Goal: Information Seeking & Learning: Find specific fact

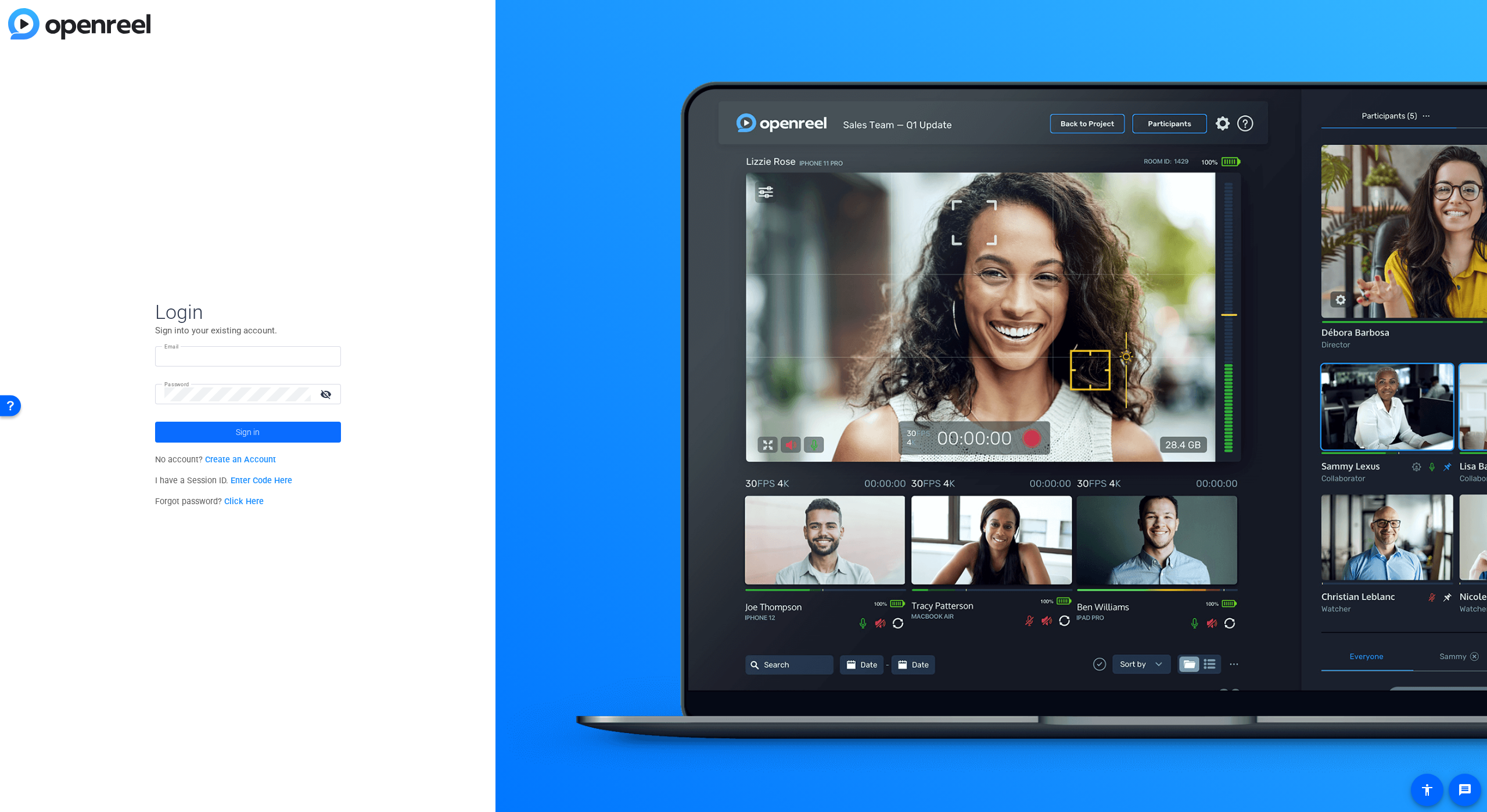
type input "[PERSON_NAME][EMAIL_ADDRESS][PERSON_NAME][DOMAIN_NAME]"
click at [255, 430] on span "Sign in" at bounding box center [248, 432] width 24 height 29
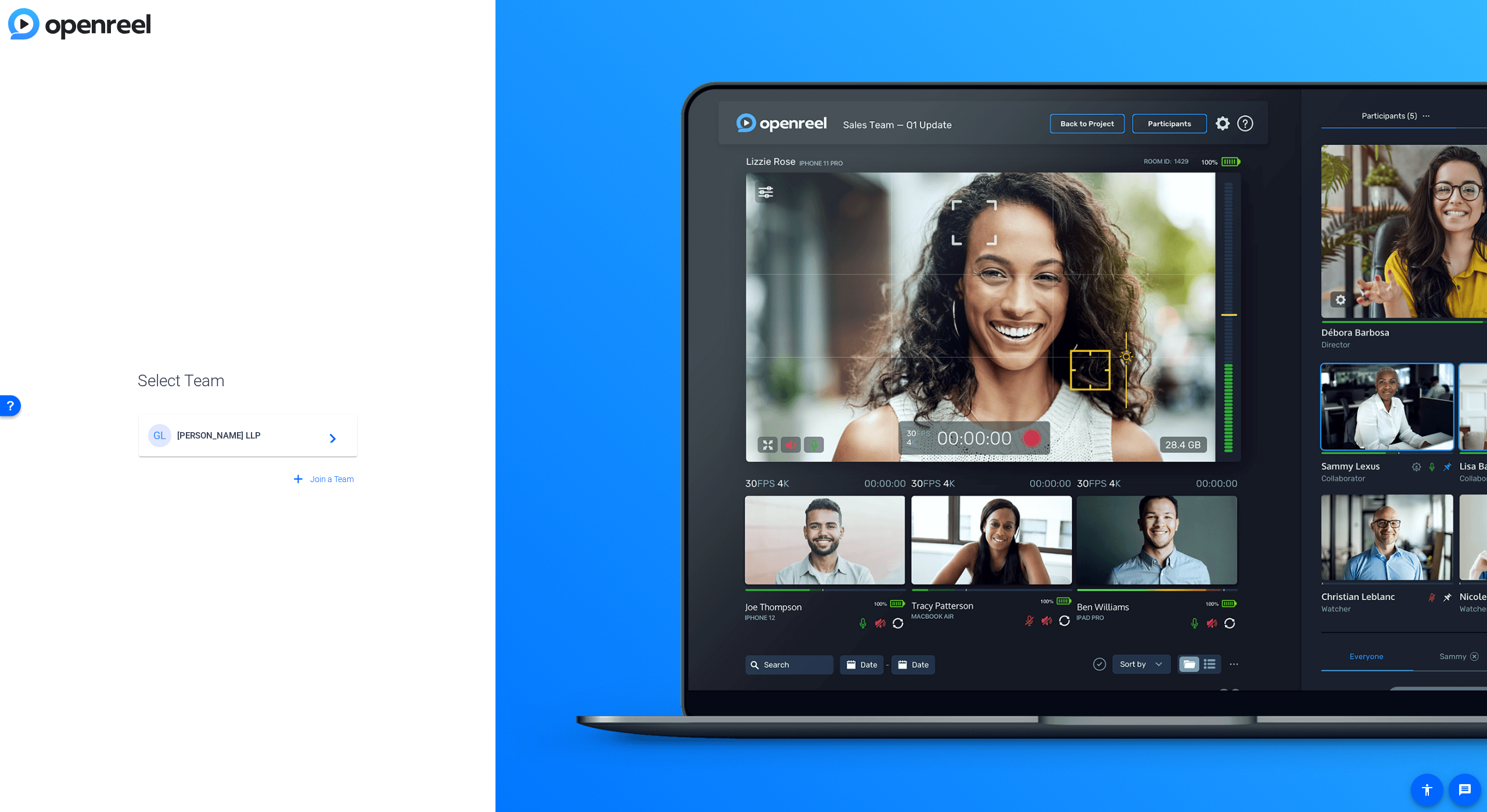
click at [225, 436] on span "[PERSON_NAME] LLP" at bounding box center [250, 435] width 145 height 10
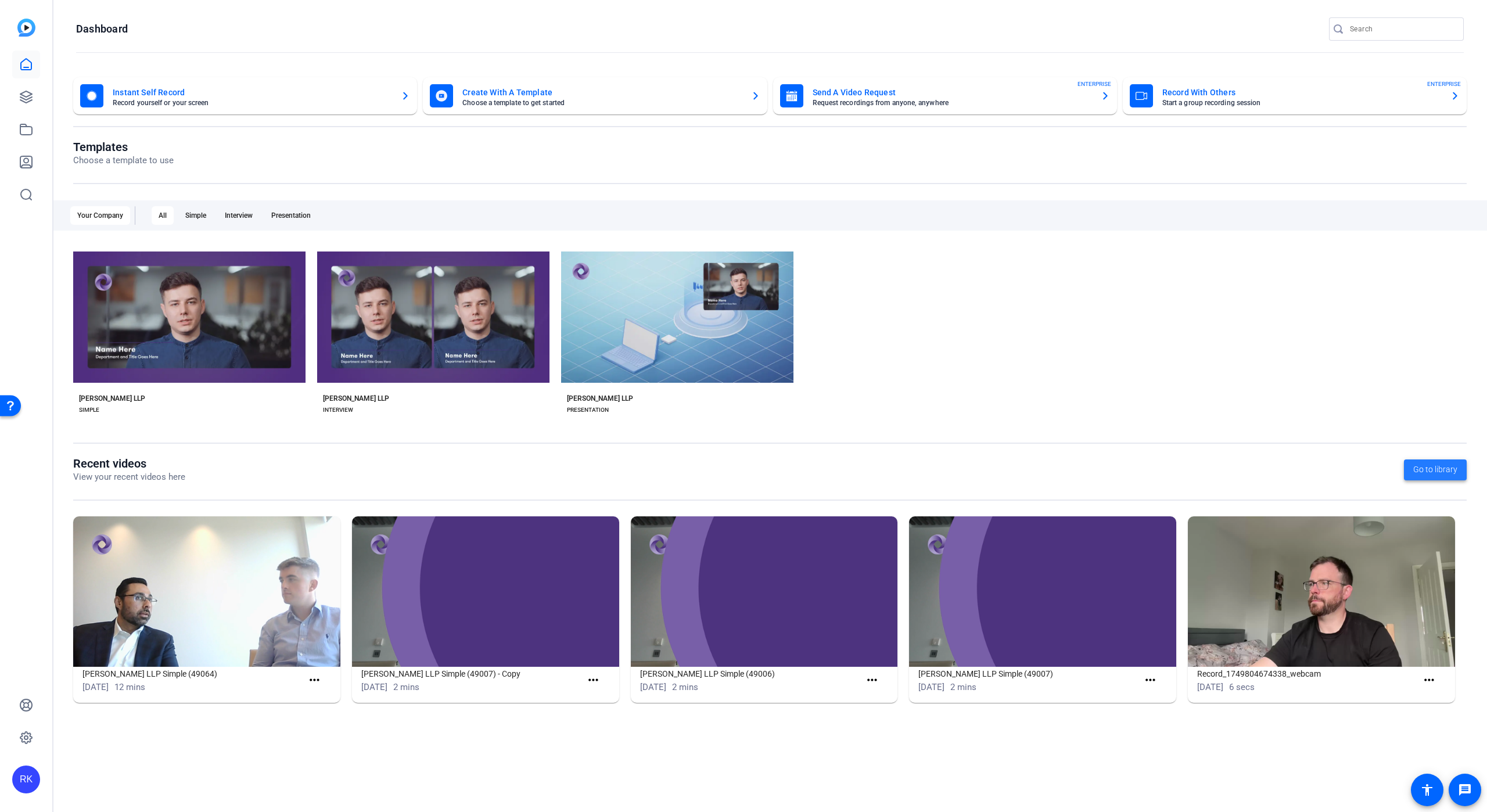
click at [1437, 467] on span "Go to library" at bounding box center [1435, 469] width 44 height 12
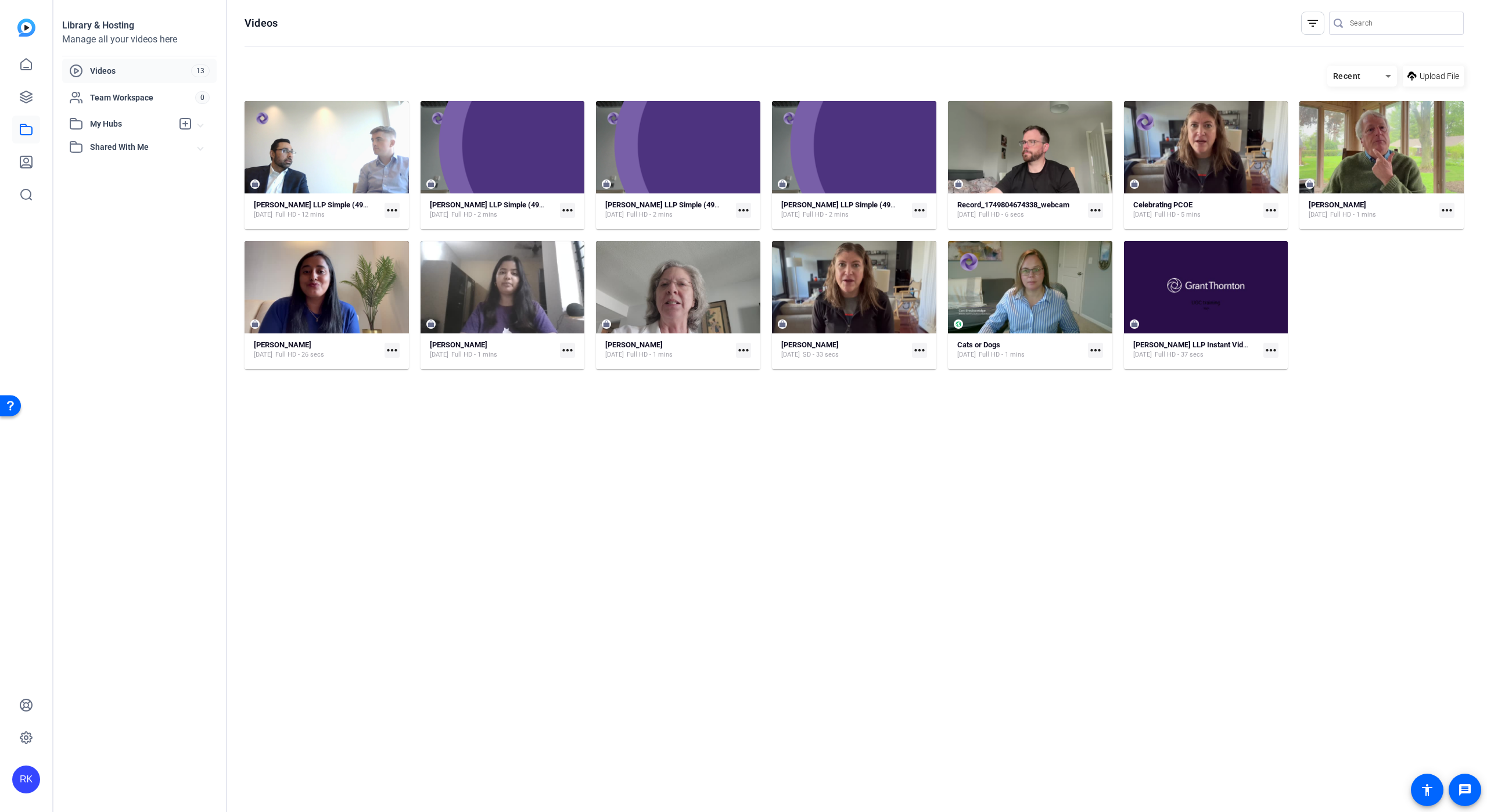
click at [98, 70] on span "Videos" at bounding box center [140, 70] width 101 height 11
click at [100, 142] on span "Shared With Me" at bounding box center [144, 147] width 108 height 12
click at [105, 73] on span "Videos" at bounding box center [140, 70] width 101 height 11
click at [105, 65] on span "Videos" at bounding box center [140, 70] width 101 height 11
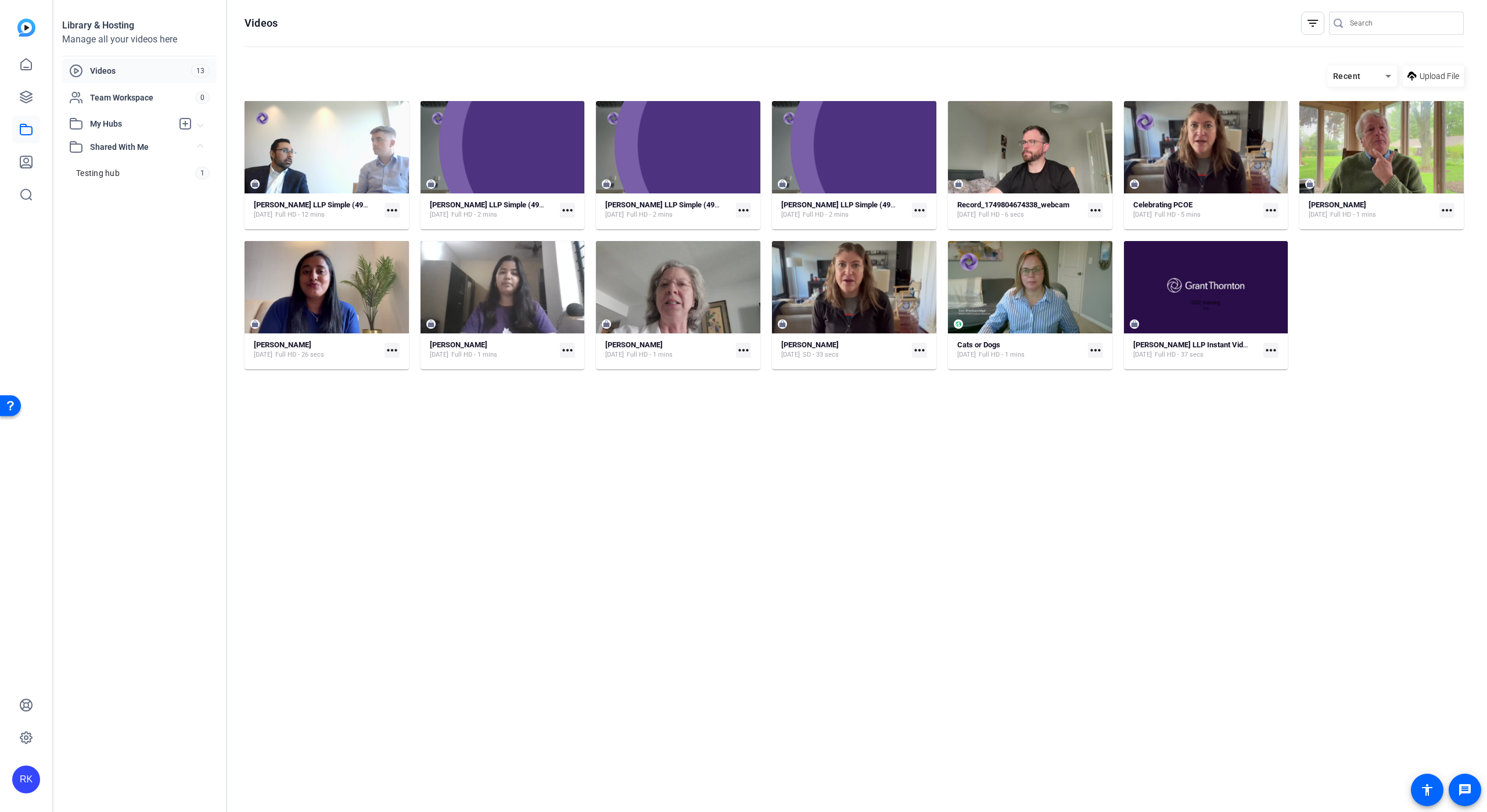
click at [108, 287] on div "Library & Hosting Manage all your videos here Videos 13 Team Workspace 0 My Hub…" at bounding box center [140, 406] width 174 height 812
click at [1388, 73] on icon at bounding box center [1388, 76] width 14 height 14
click at [1360, 115] on span "Newest First" at bounding box center [1359, 117] width 45 height 14
click at [109, 95] on span "Team Workspace" at bounding box center [142, 97] width 105 height 11
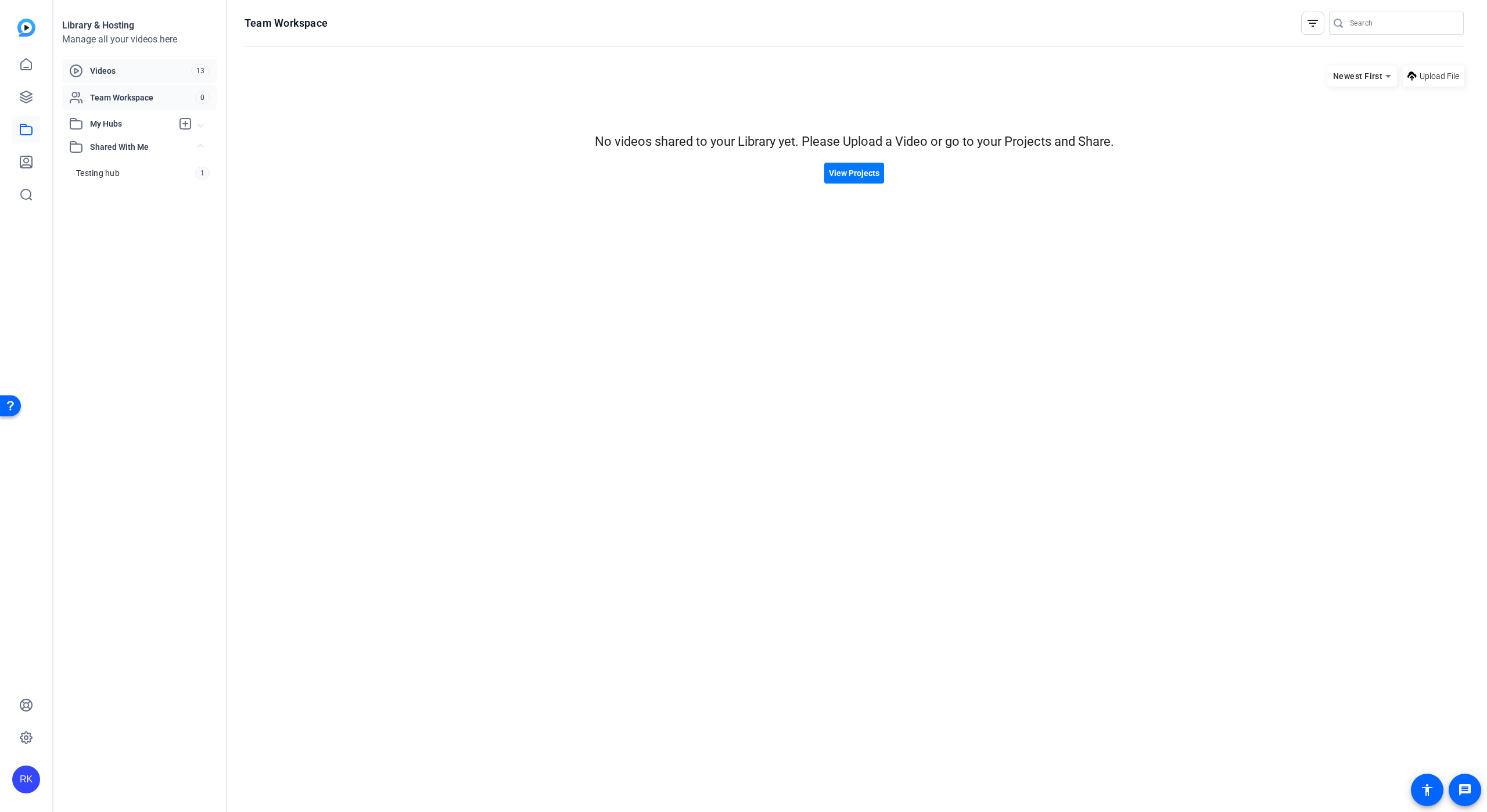
click at [108, 68] on span "Videos" at bounding box center [140, 70] width 101 height 11
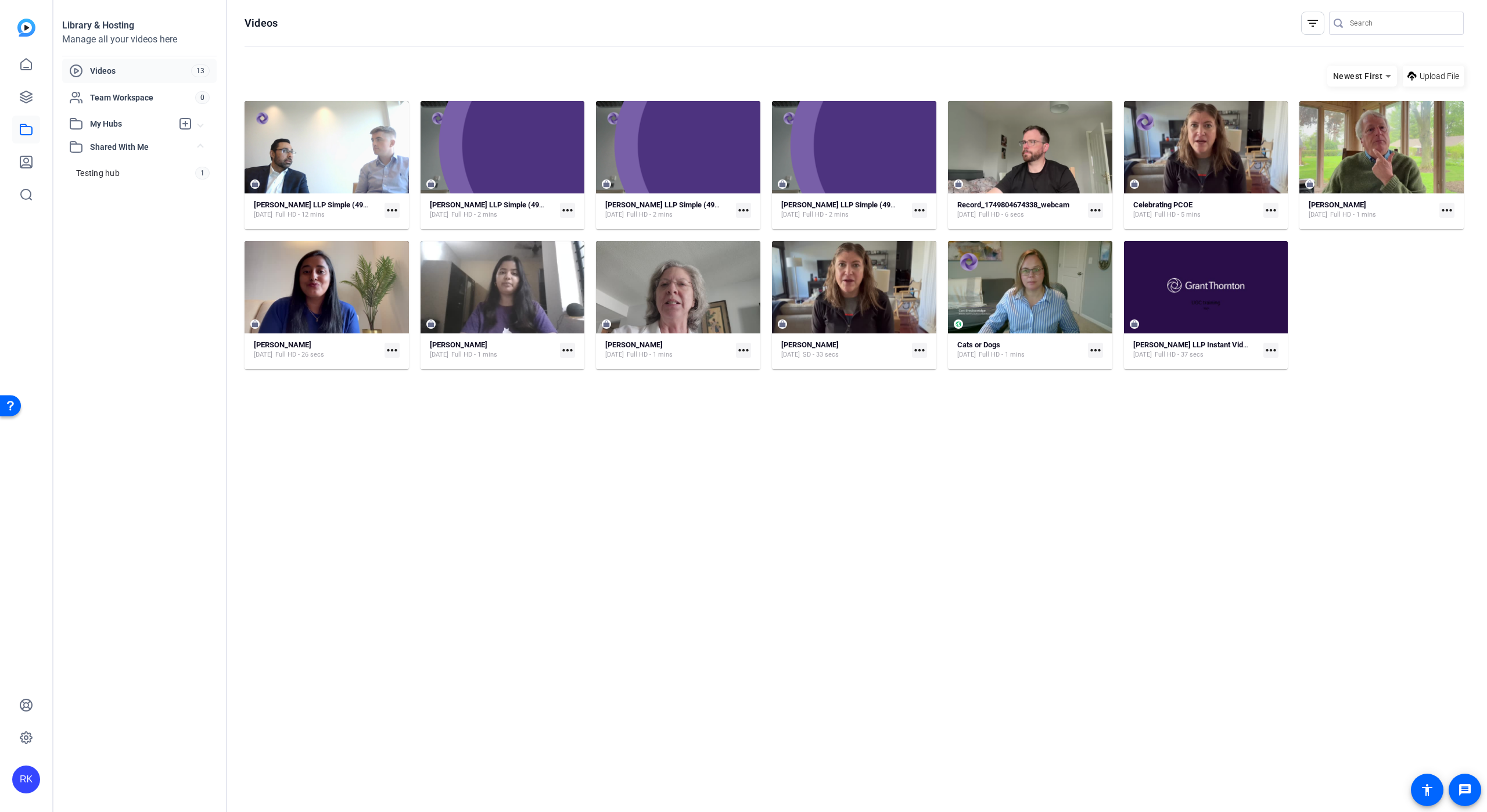
click at [1314, 19] on mat-icon "filter_list" at bounding box center [1312, 23] width 14 height 14
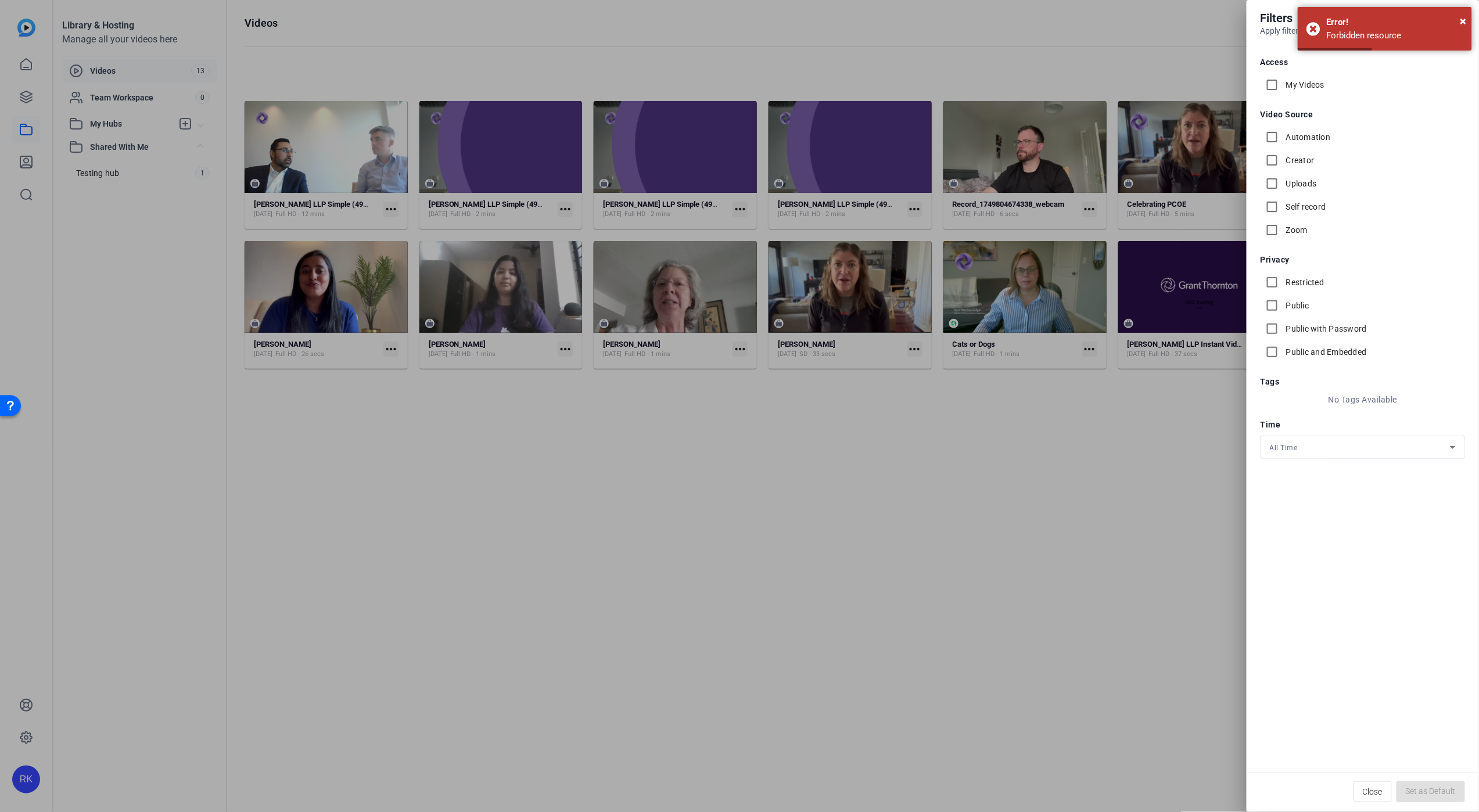
click at [1193, 502] on div at bounding box center [739, 406] width 1479 height 812
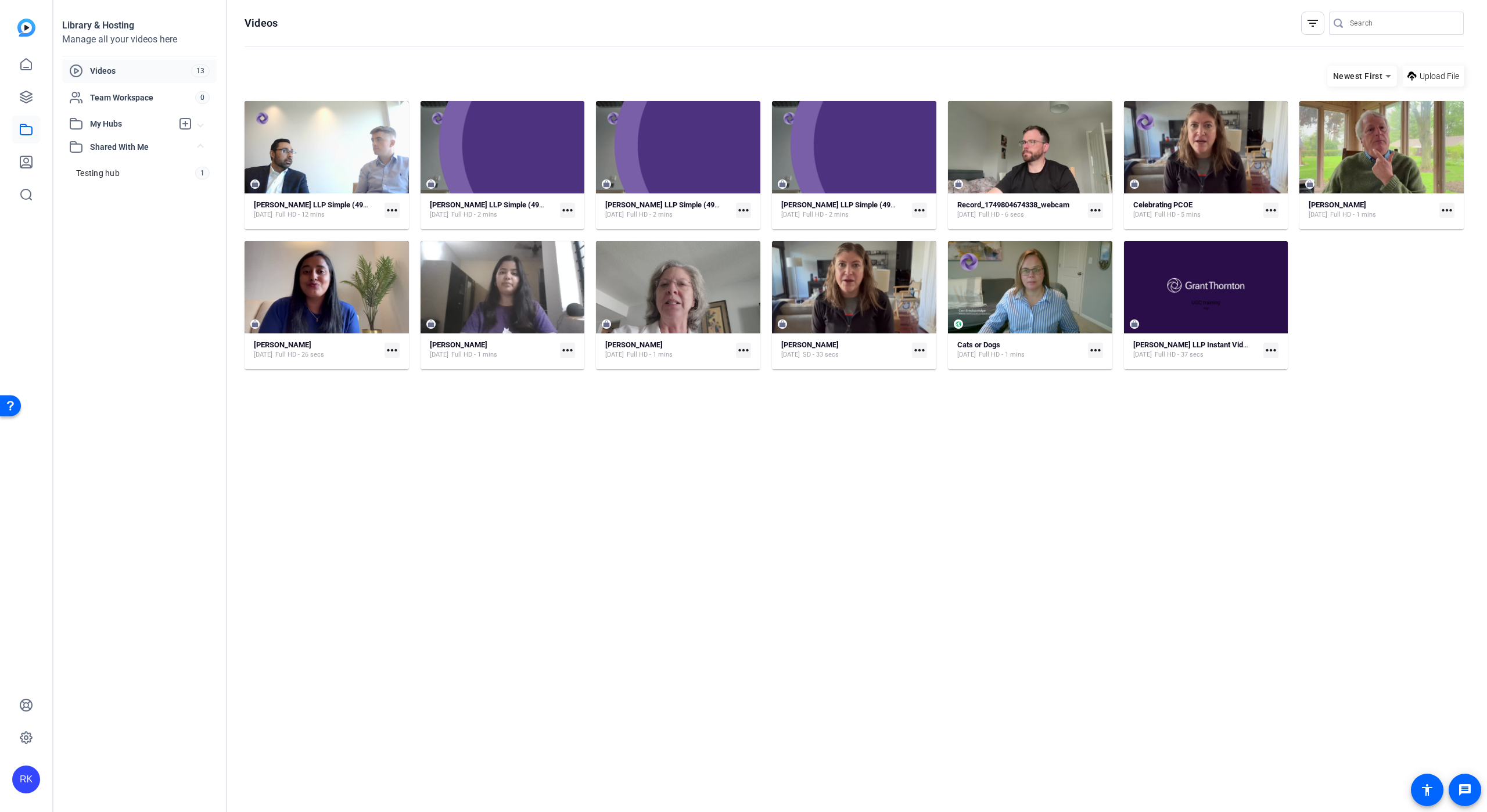
click at [101, 65] on span "Videos" at bounding box center [140, 70] width 101 height 11
click at [23, 92] on icon at bounding box center [26, 97] width 11 height 11
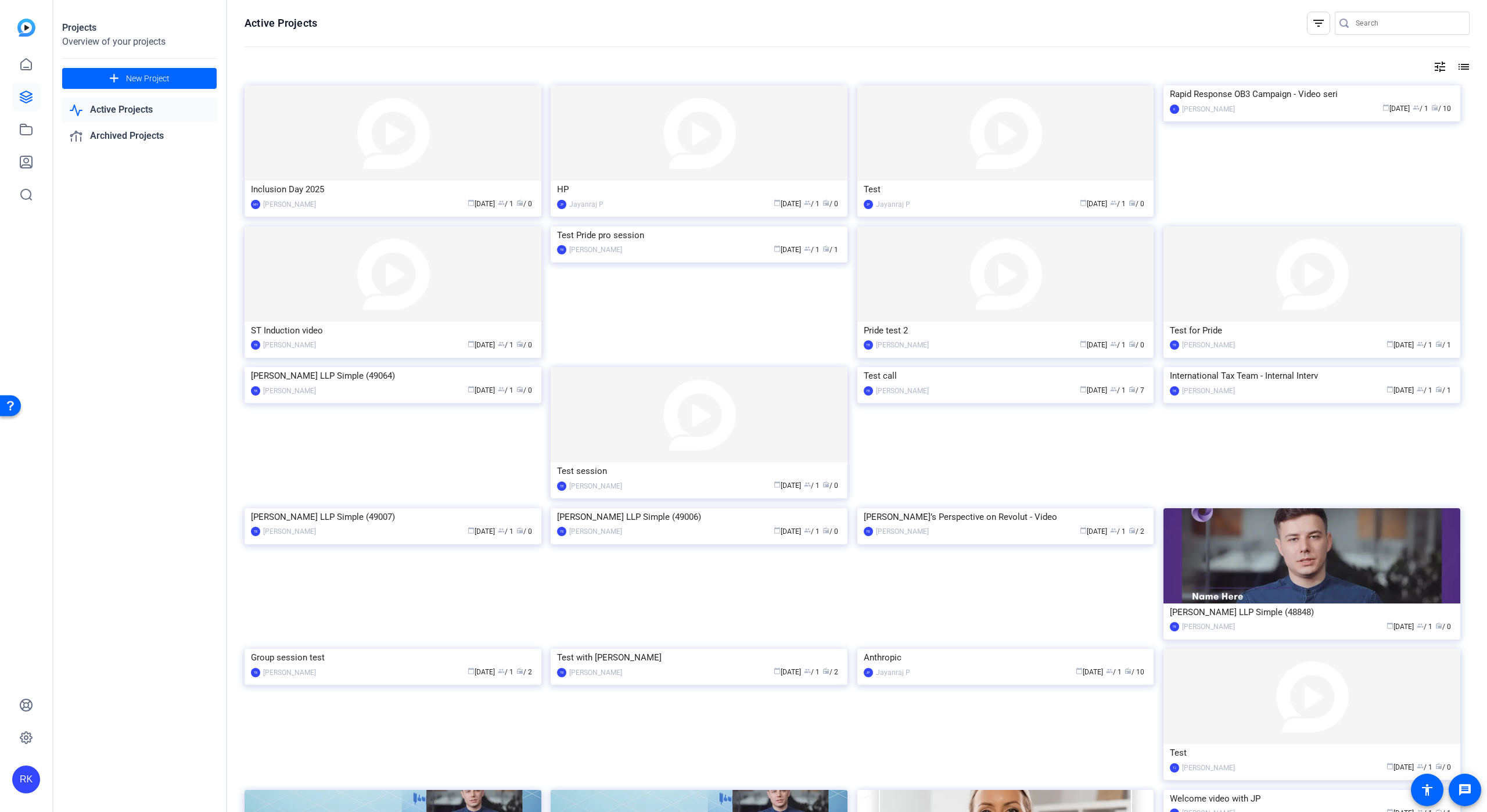
click at [142, 106] on link "Active Projects" at bounding box center [139, 110] width 154 height 24
click at [142, 134] on link "Archived Projects" at bounding box center [139, 136] width 154 height 24
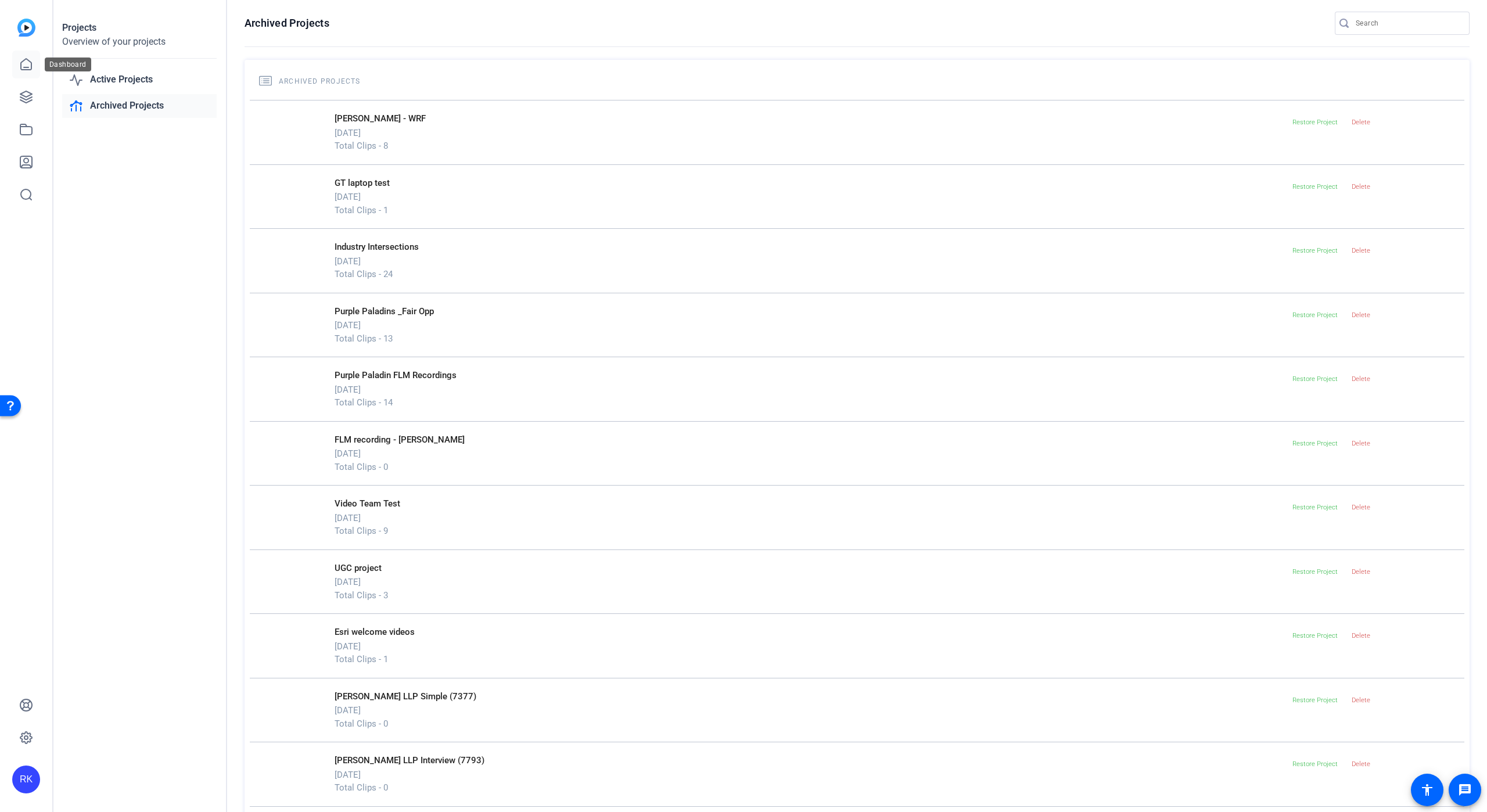
click at [25, 62] on icon at bounding box center [26, 64] width 14 height 14
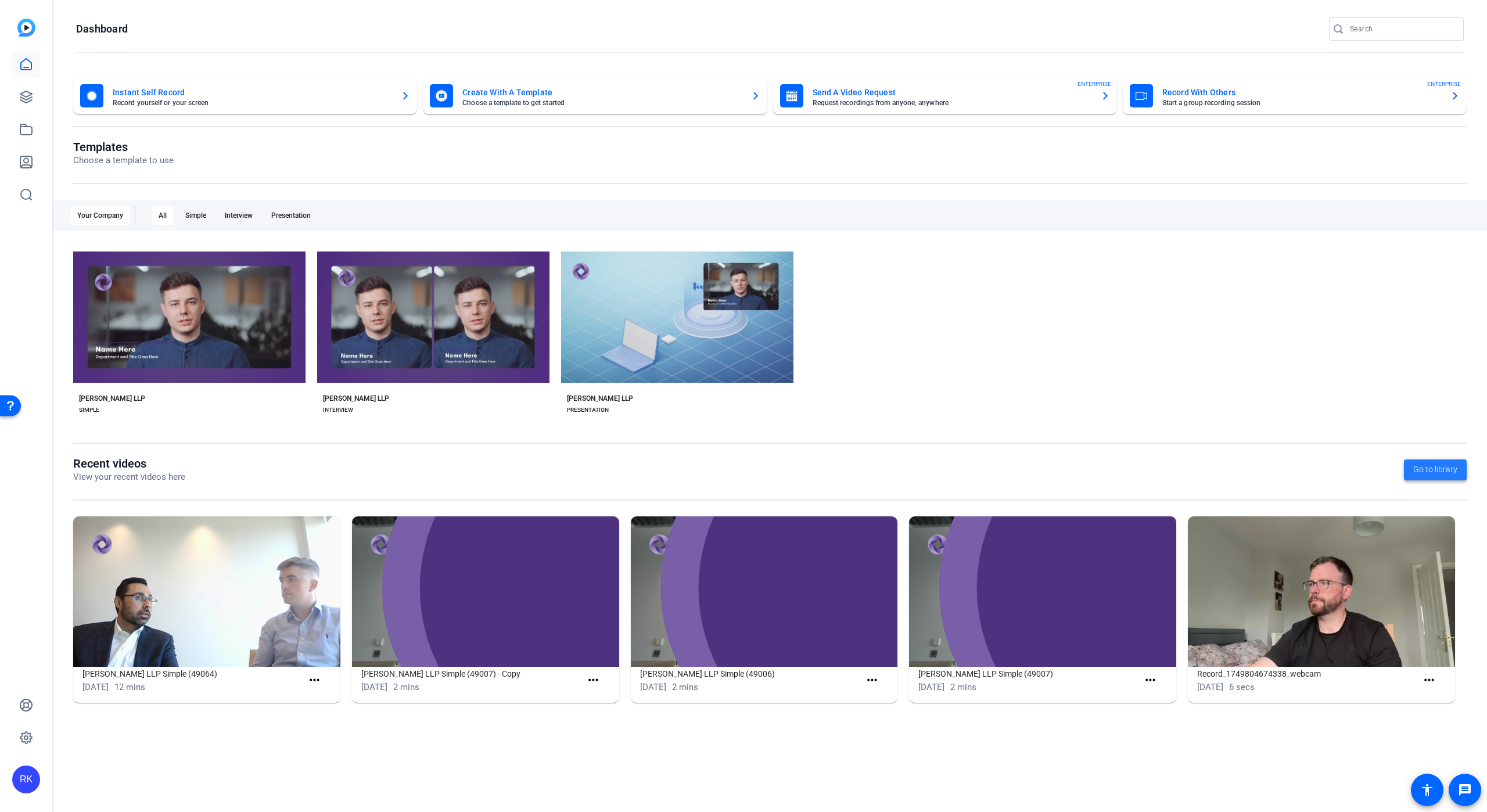
click at [1434, 465] on span "Go to library" at bounding box center [1435, 469] width 44 height 12
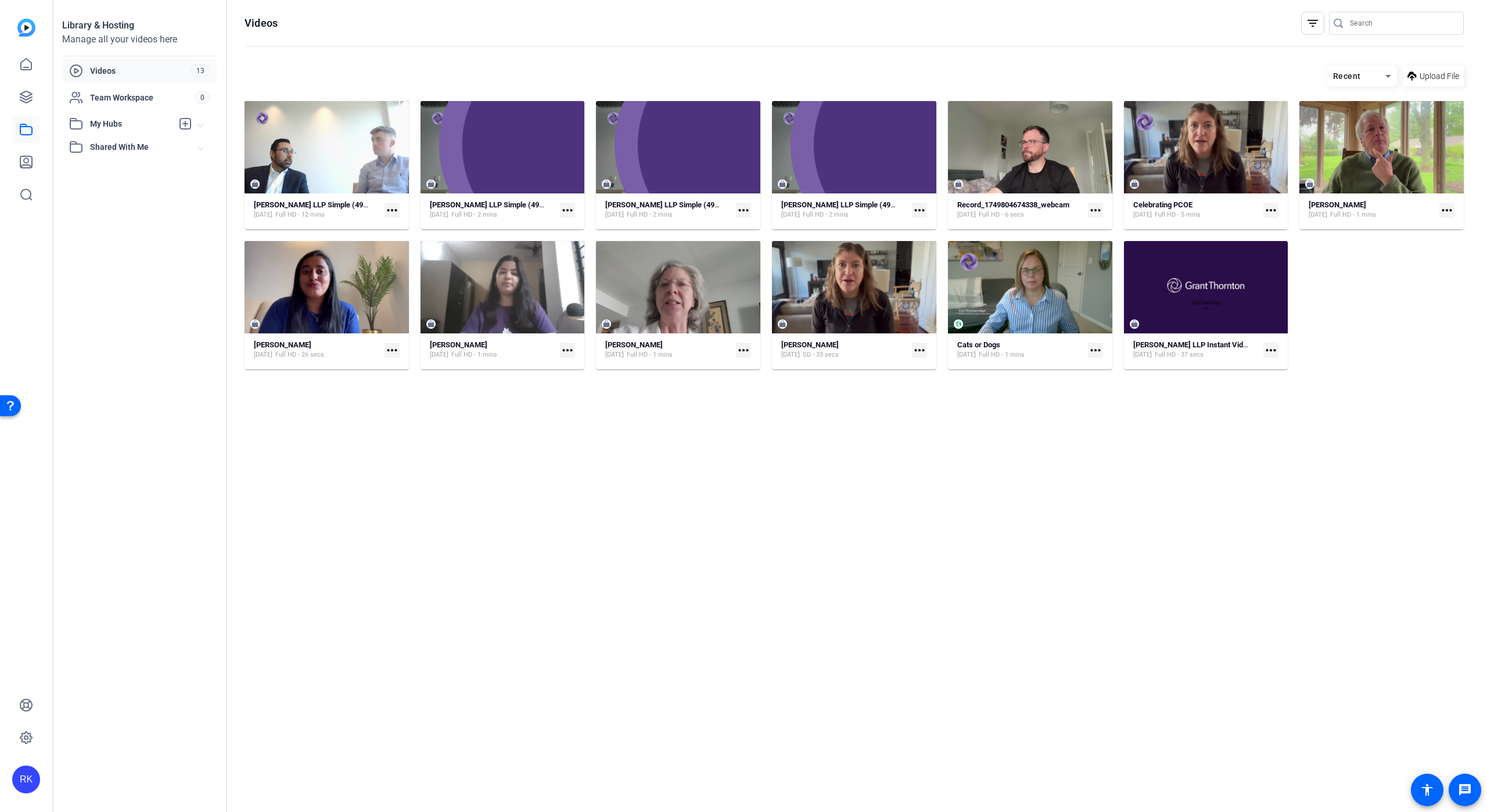
click at [128, 144] on span "Shared With Me" at bounding box center [144, 147] width 108 height 12
click at [105, 144] on span "Shared With Me" at bounding box center [144, 147] width 108 height 12
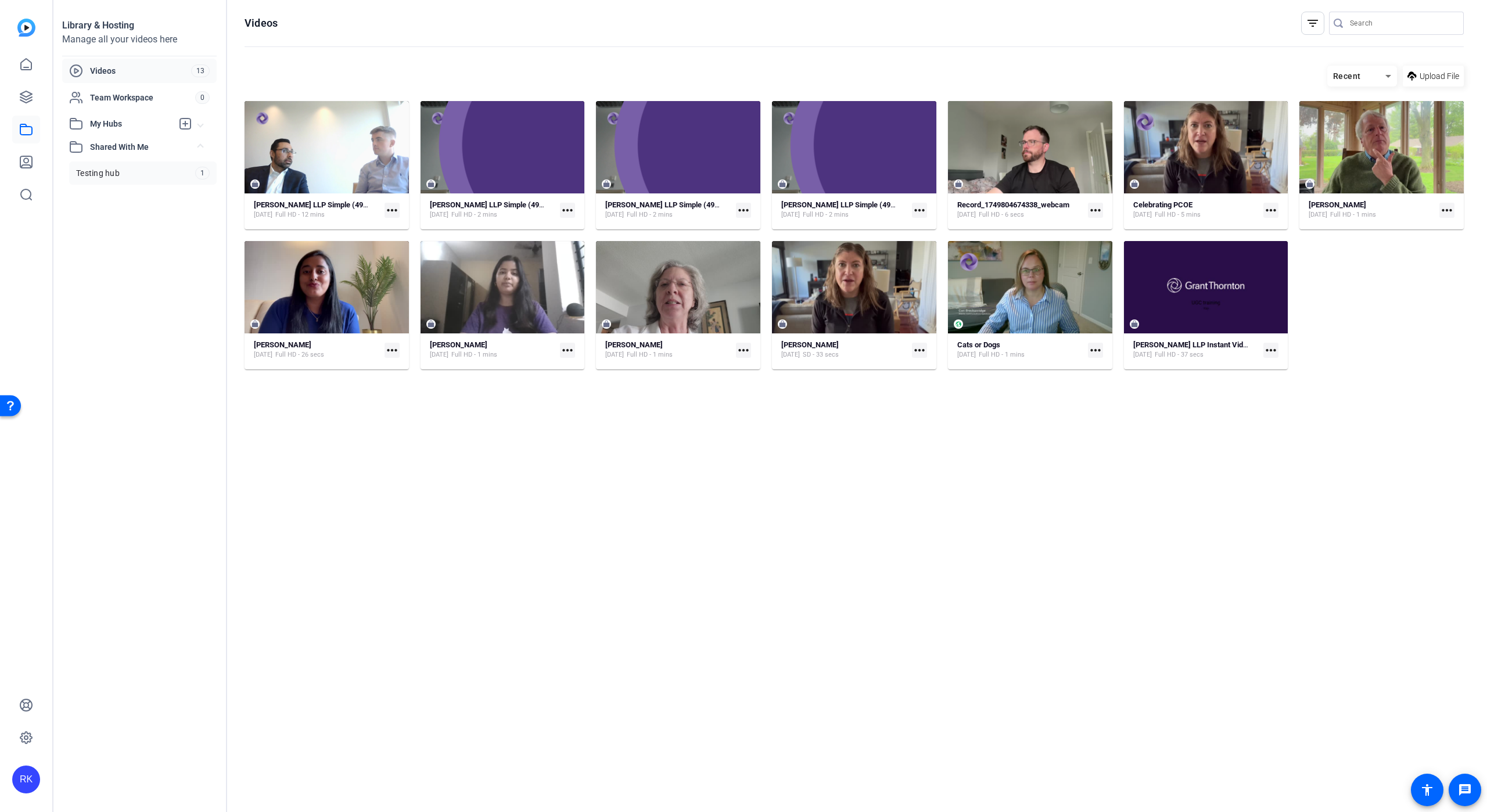
click at [92, 170] on span "Testing hub" at bounding box center [98, 173] width 44 height 11
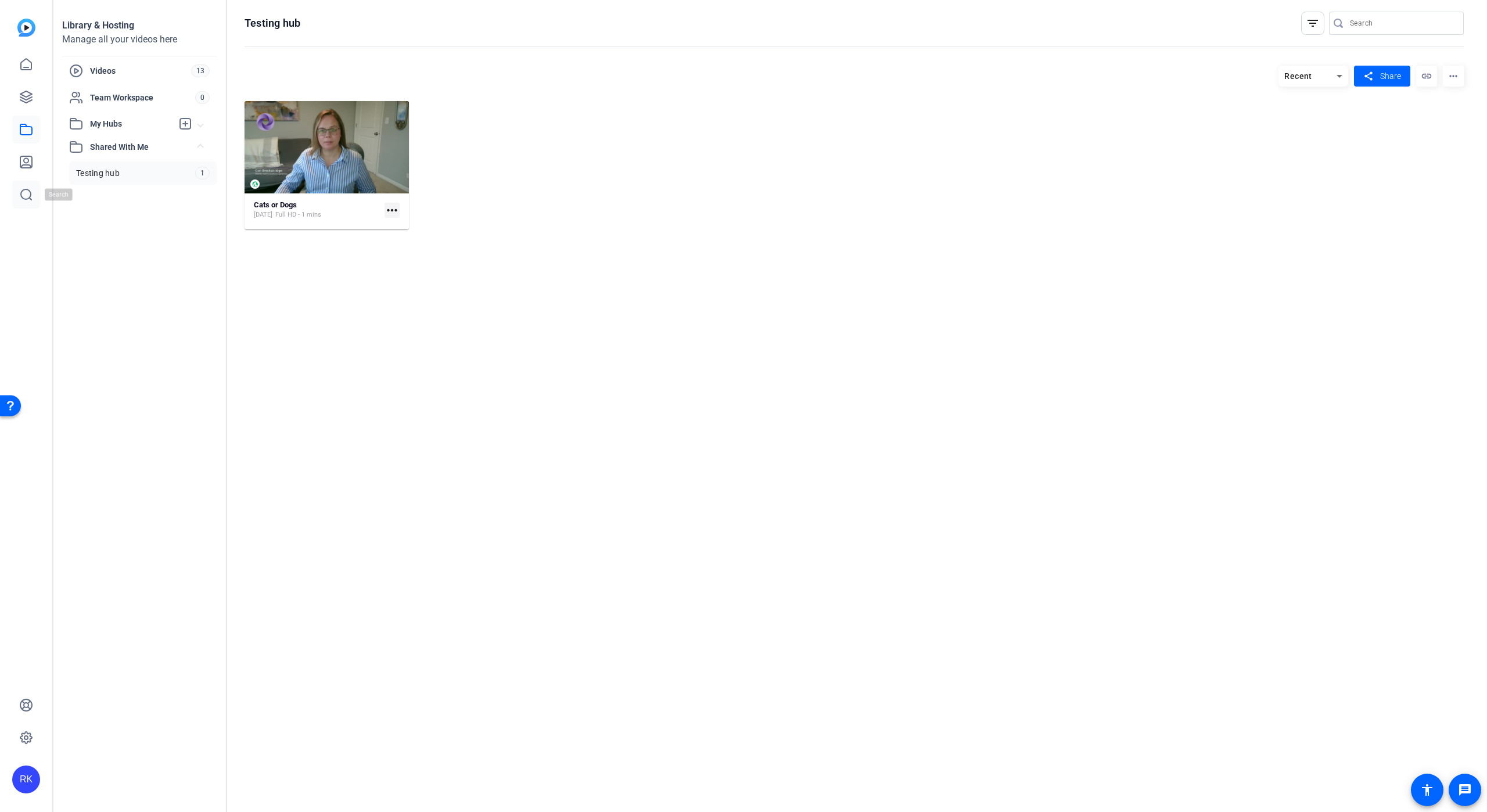
click at [27, 191] on icon at bounding box center [26, 194] width 14 height 14
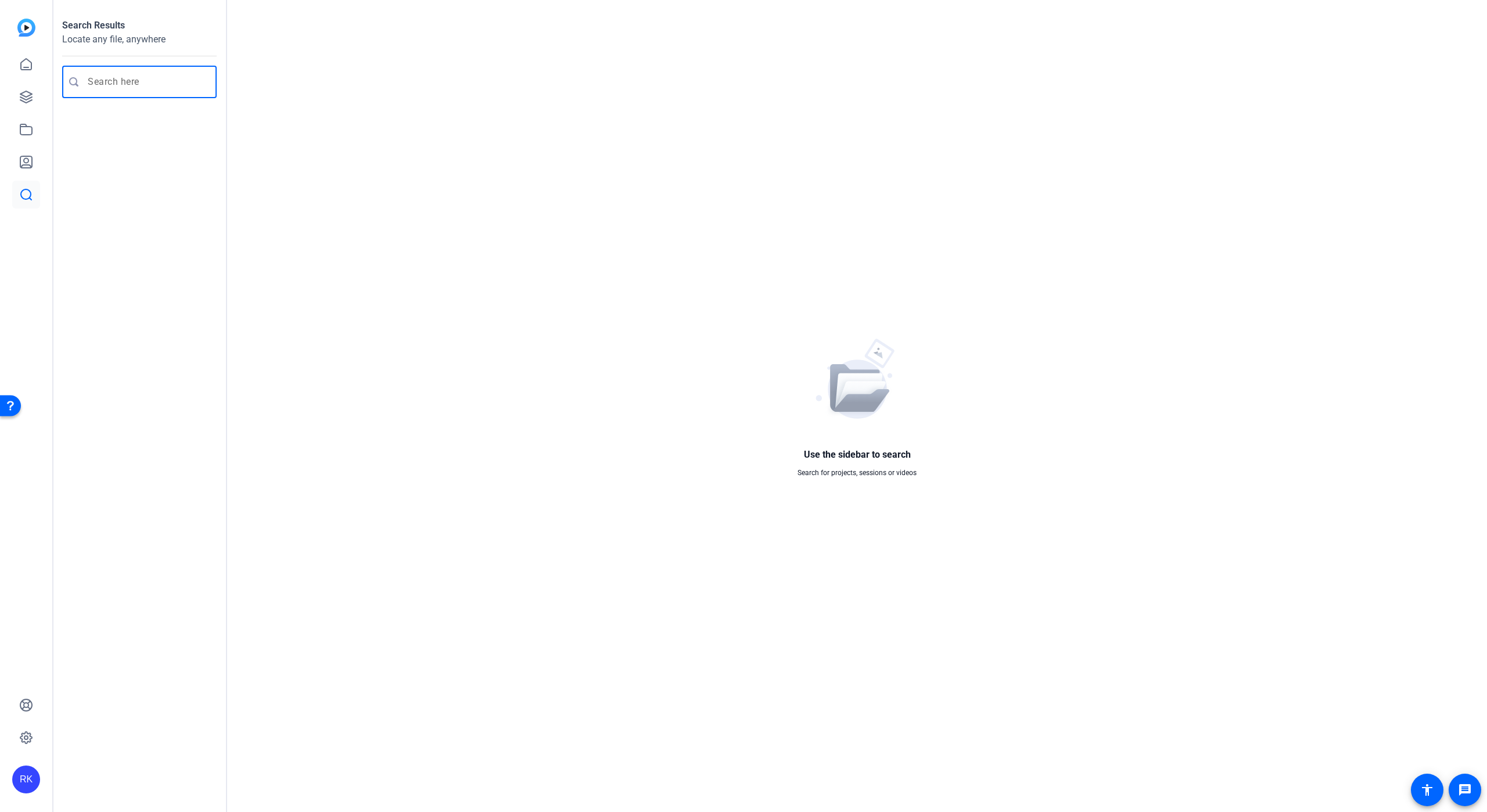
click at [170, 79] on input "Enter search query" at bounding box center [145, 82] width 115 height 14
type input "[PERSON_NAME]"
click at [73, 79] on icon at bounding box center [73, 82] width 9 height 9
click at [79, 81] on mat-icon at bounding box center [74, 82] width 23 height 9
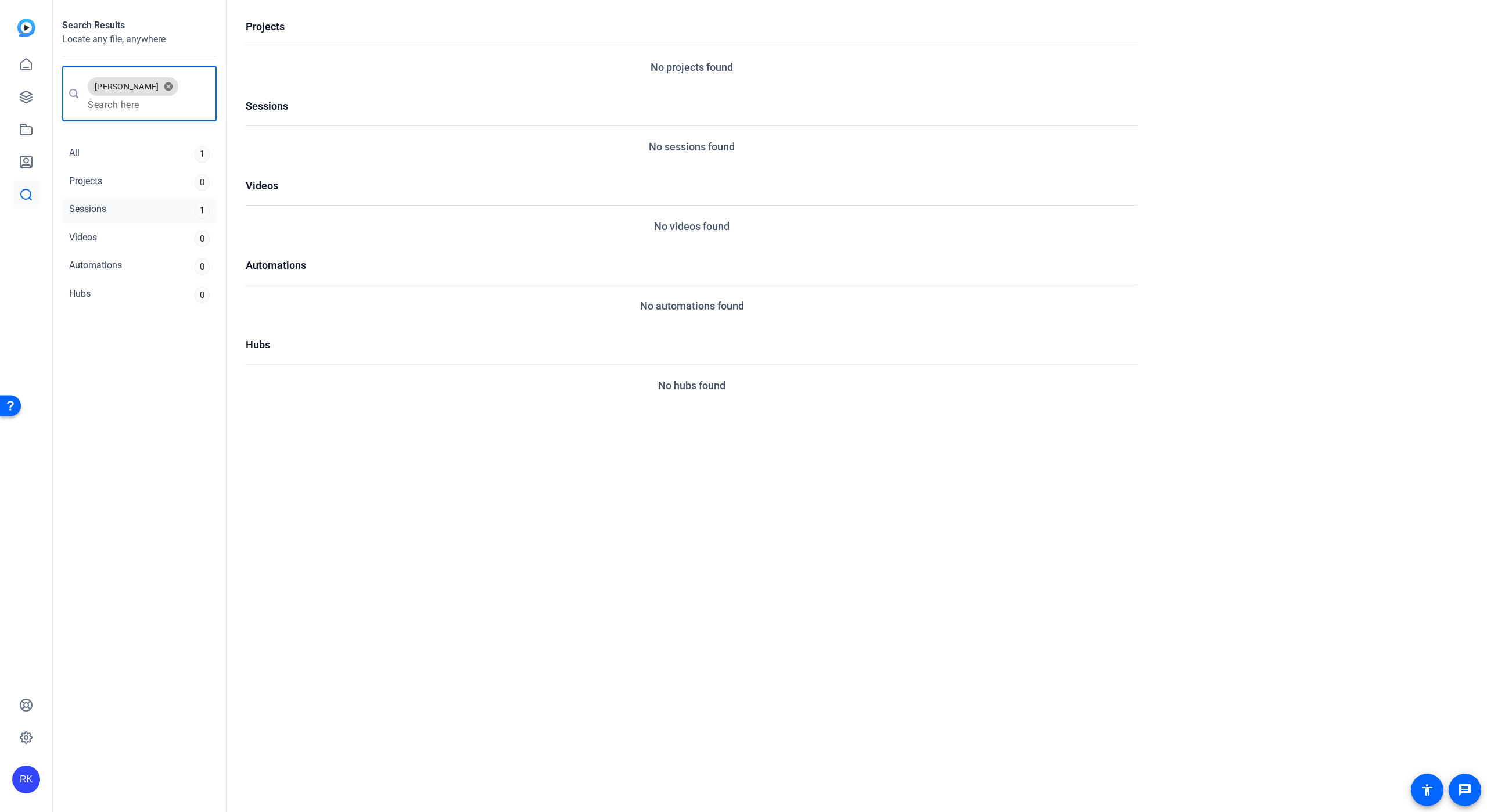
click at [91, 206] on div "Sessions" at bounding box center [88, 211] width 37 height 17
click at [202, 209] on div "1" at bounding box center [202, 211] width 15 height 17
